Goal: Information Seeking & Learning: Find specific fact

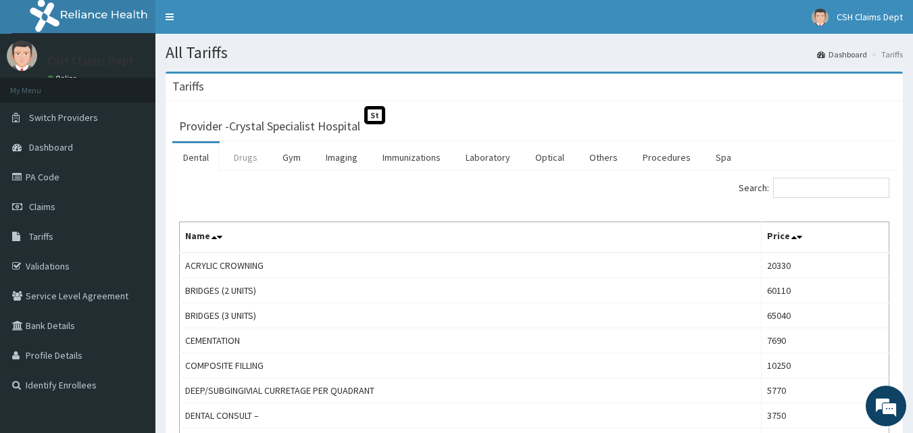
click at [242, 165] on link "Drugs" at bounding box center [245, 157] width 45 height 28
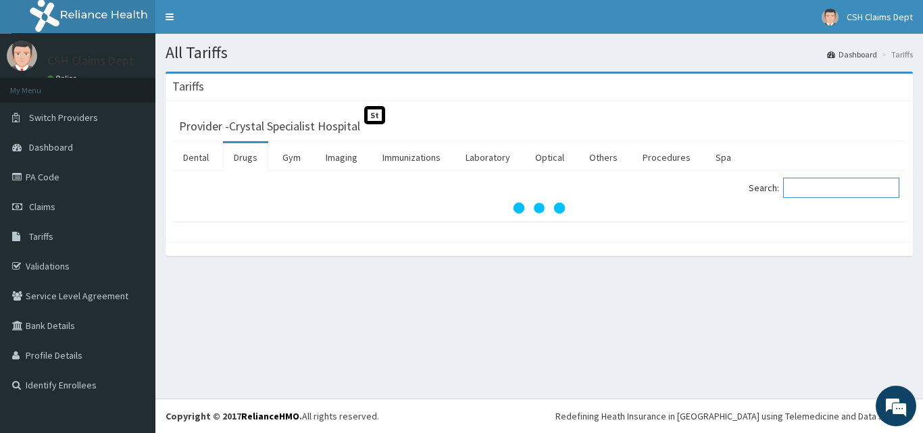
click at [820, 193] on input "Search:" at bounding box center [841, 188] width 116 height 20
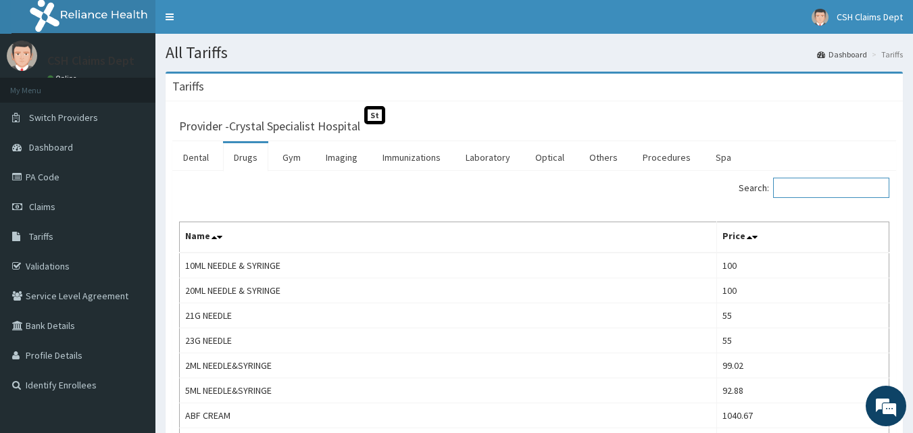
click at [810, 184] on input "Search:" at bounding box center [831, 188] width 116 height 20
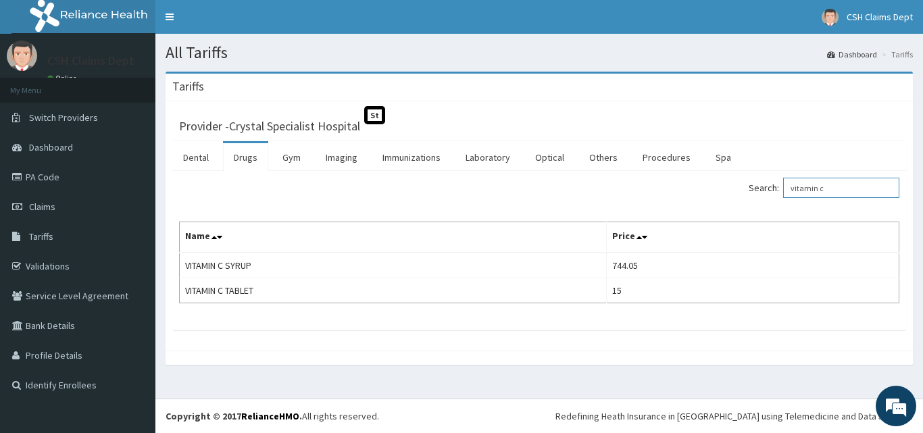
click at [840, 191] on input "vitamin c" at bounding box center [841, 188] width 116 height 20
click at [842, 191] on input "vitamin c" at bounding box center [841, 188] width 116 height 20
drag, startPoint x: 842, startPoint y: 191, endPoint x: 827, endPoint y: 193, distance: 15.0
click at [827, 193] on input "vitamin c" at bounding box center [841, 188] width 116 height 20
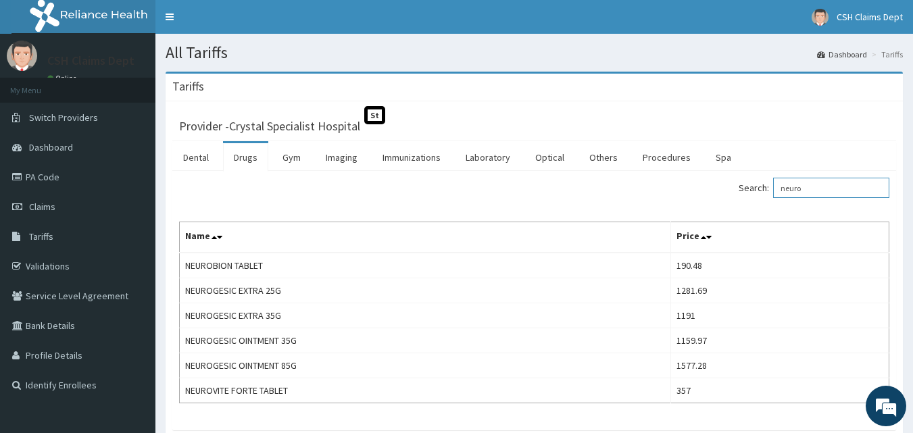
type input "neuro"
